Goal: Check status: Check status

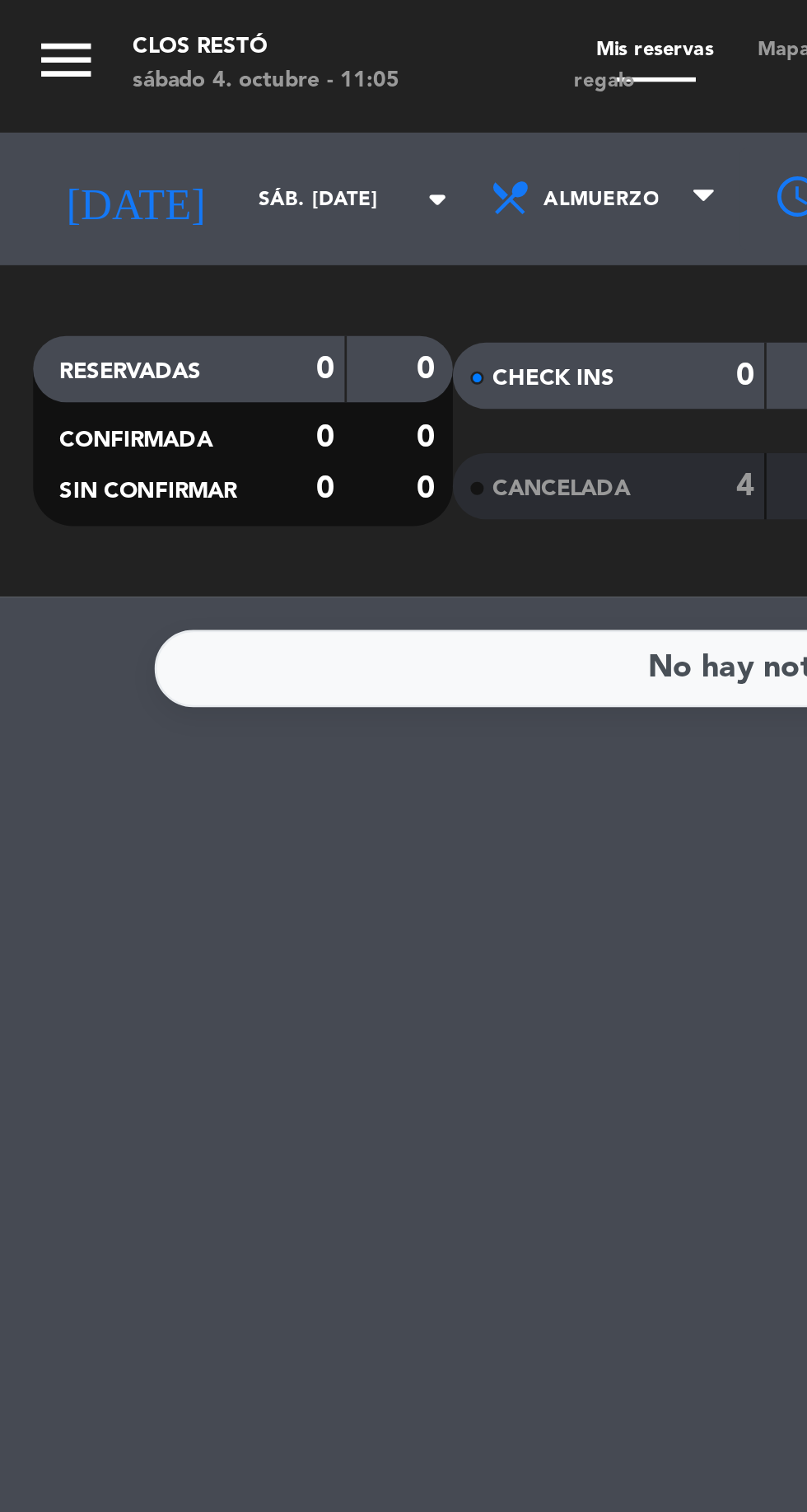
click at [131, 76] on input "sáb. [DATE]" at bounding box center [139, 74] width 104 height 26
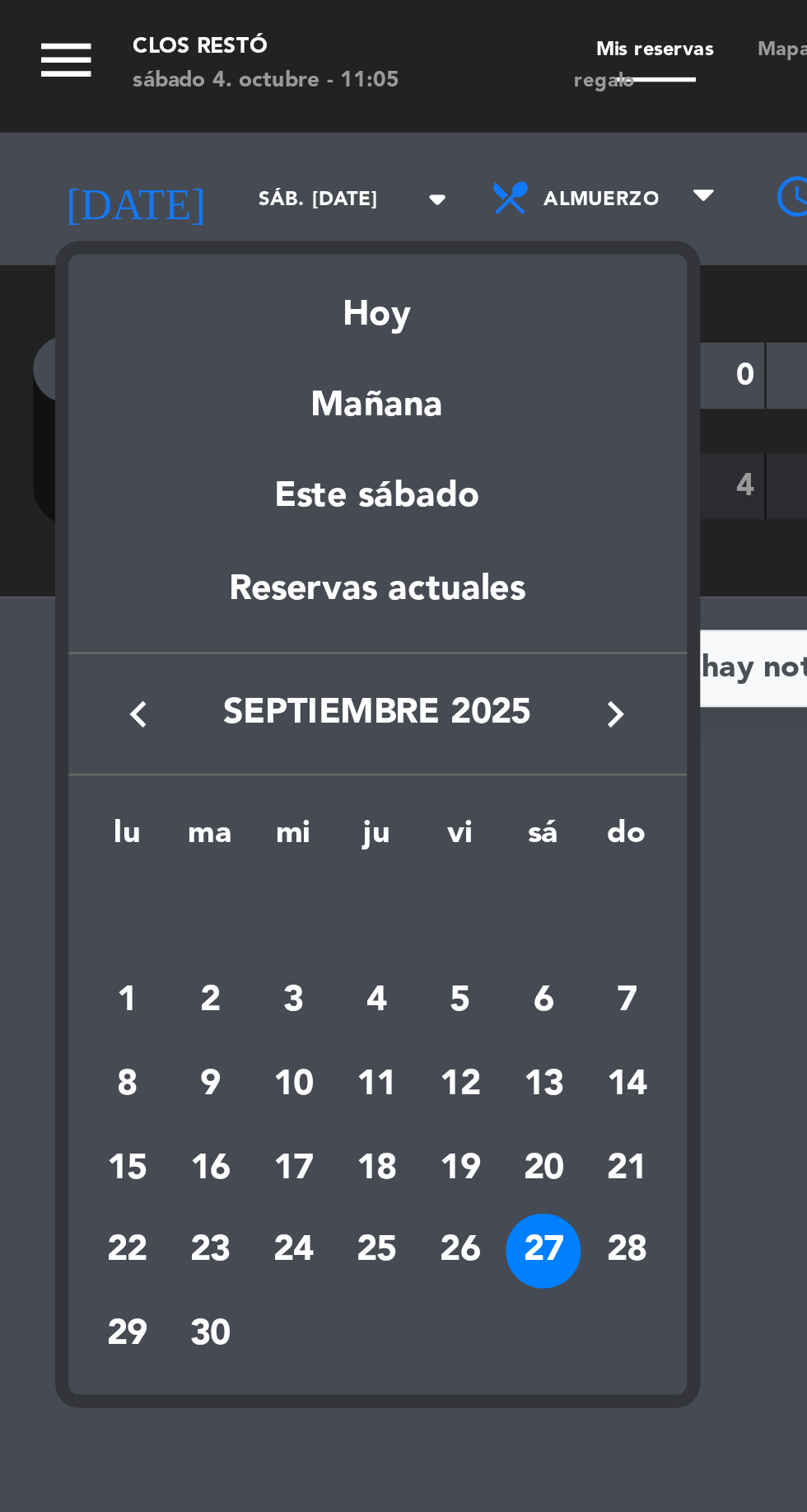
click at [145, 124] on div "Hoy" at bounding box center [141, 111] width 231 height 33
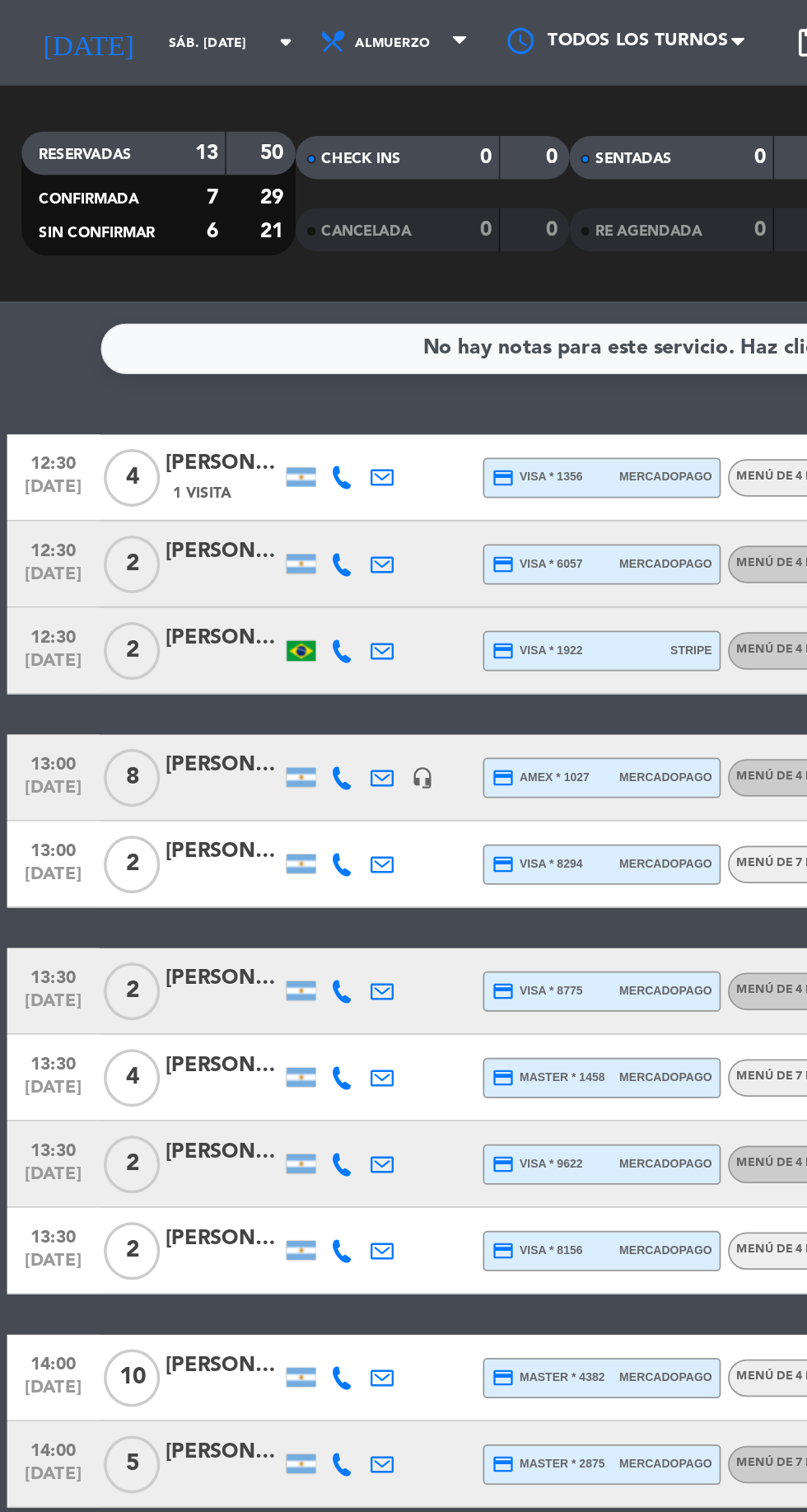
click at [100, 74] on input "sáb. [DATE]" at bounding box center [139, 74] width 104 height 26
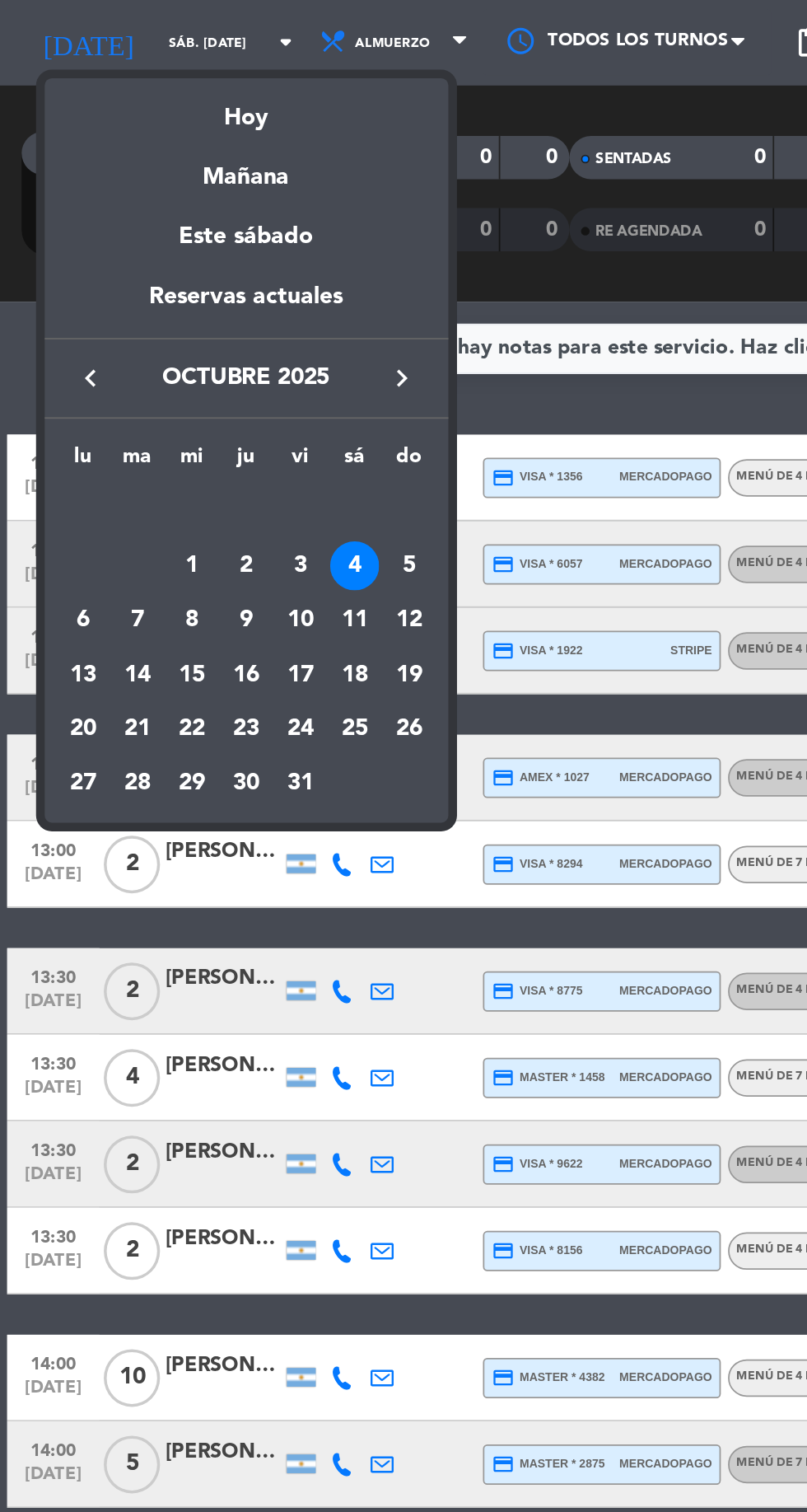
click at [233, 374] on div "5" at bounding box center [233, 373] width 28 height 28
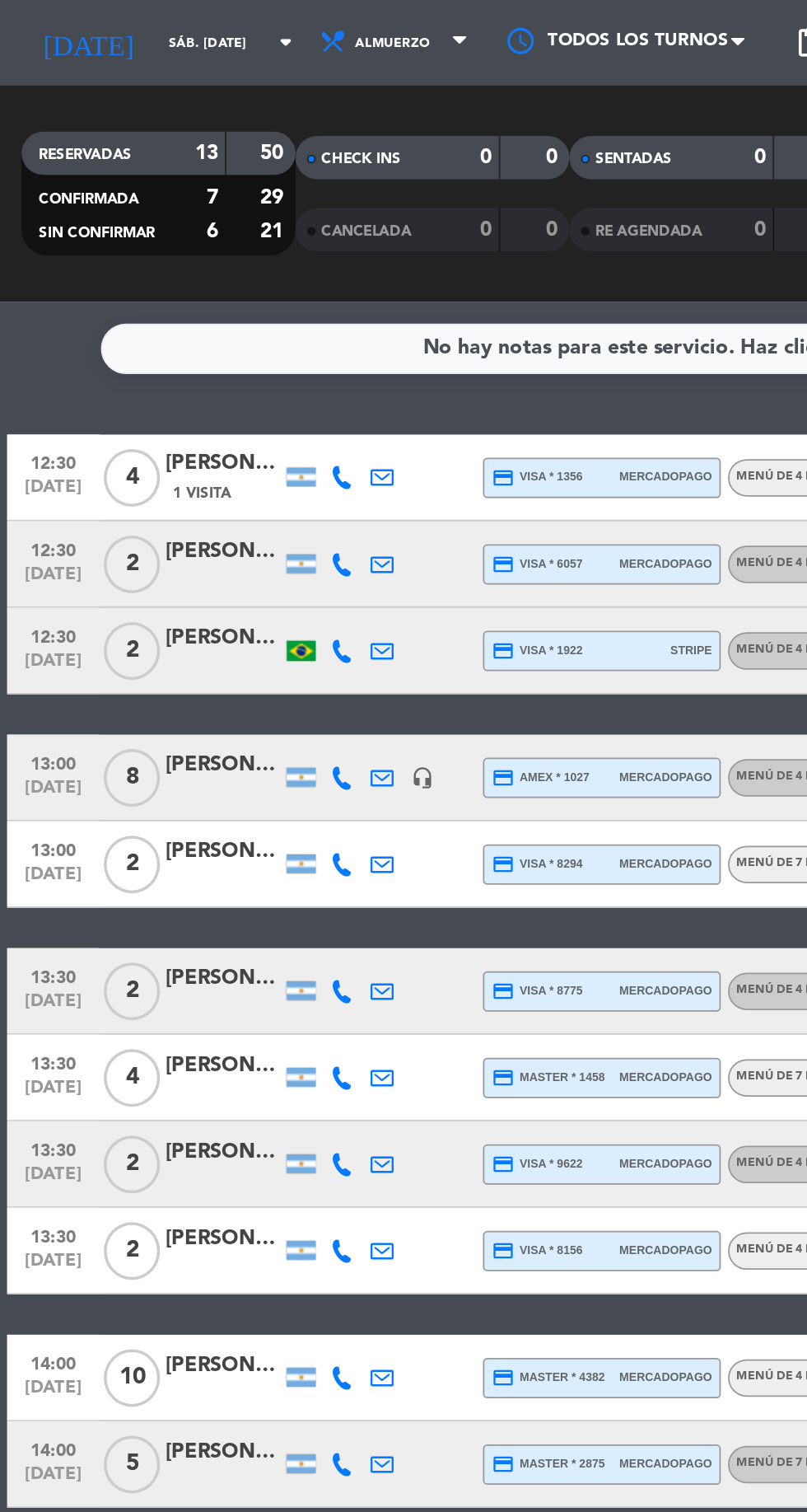
type input "dom. [DATE]"
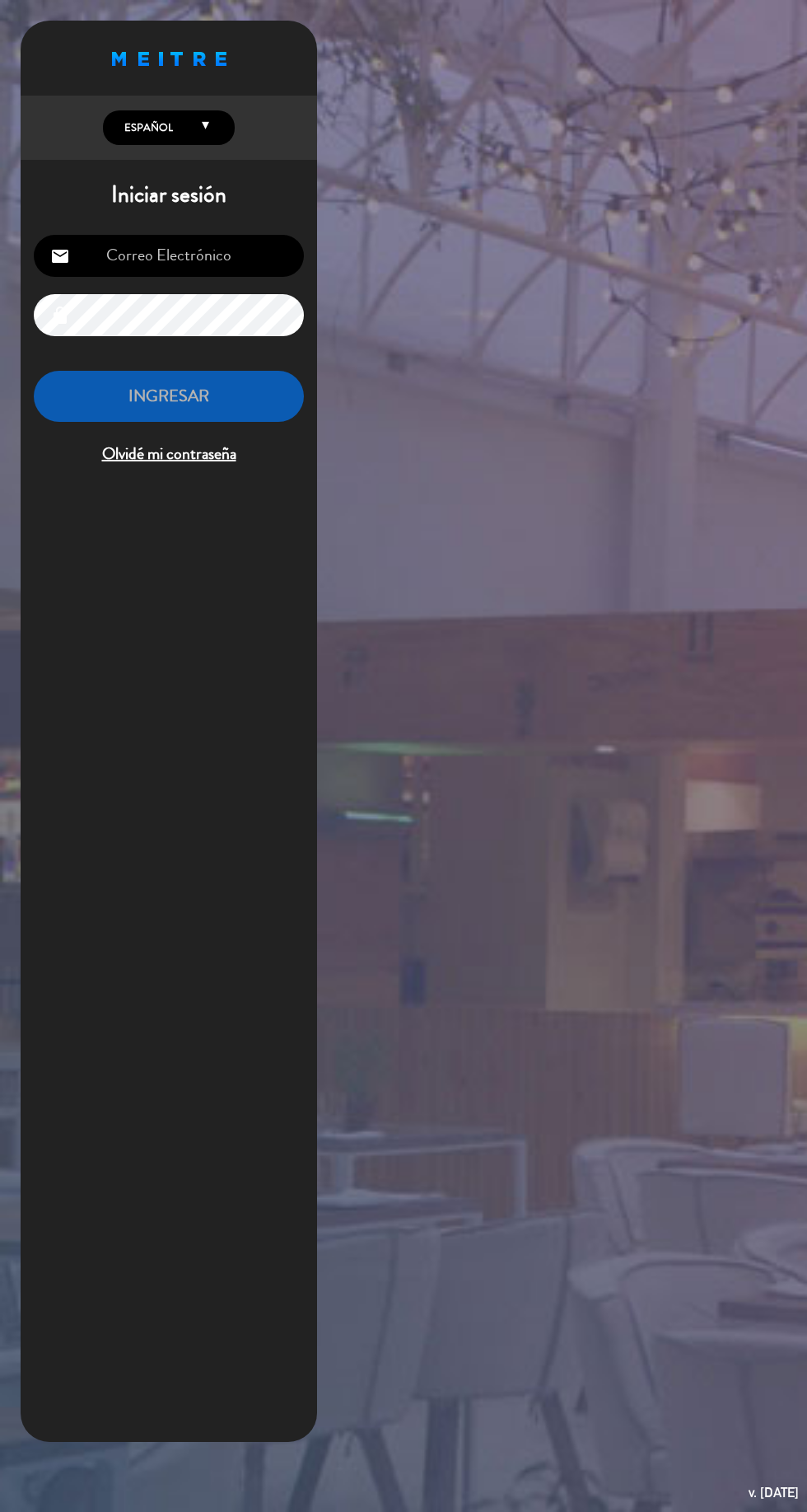
click at [218, 249] on input "email" at bounding box center [169, 255] width 271 height 42
type input "[EMAIL_ADDRESS][DOMAIN_NAME]"
